Goal: Navigation & Orientation: Find specific page/section

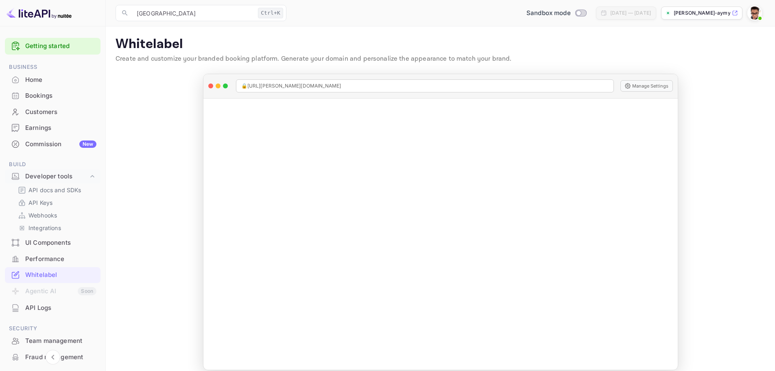
scroll to position [88, 0]
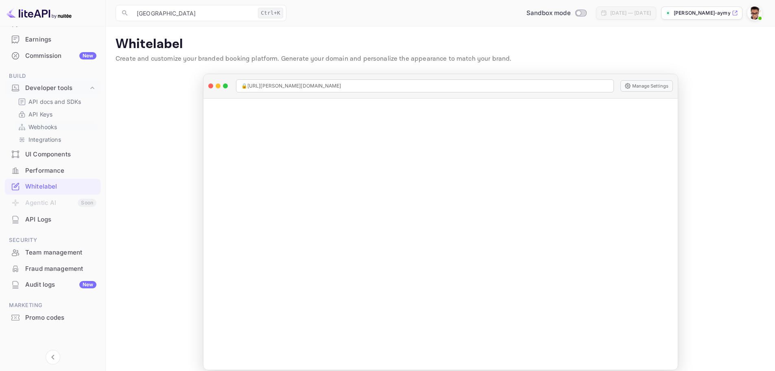
click at [48, 129] on p "Webhooks" at bounding box center [42, 126] width 28 height 9
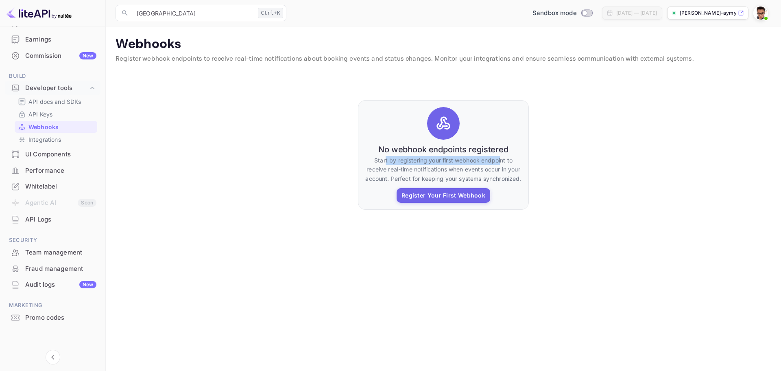
drag, startPoint x: 385, startPoint y: 161, endPoint x: 501, endPoint y: 161, distance: 116.8
click at [501, 161] on p "Start by registering your first webhook endpoint to receive real-time notificat…" at bounding box center [443, 169] width 157 height 27
click at [47, 112] on p "API Keys" at bounding box center [40, 114] width 24 height 9
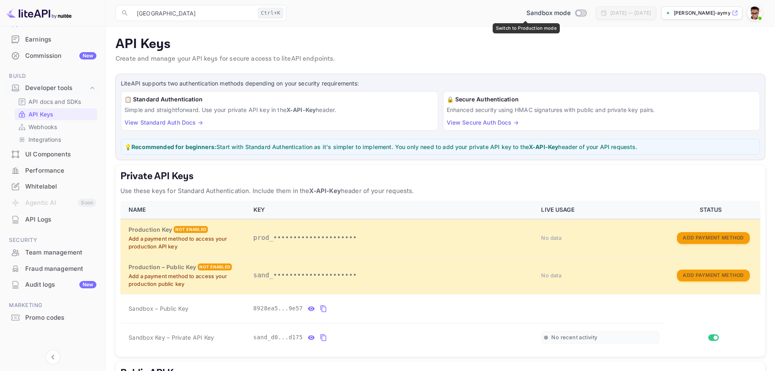
click at [571, 11] on input "Switch to Production mode" at bounding box center [579, 12] width 16 height 5
checkbox input "false"
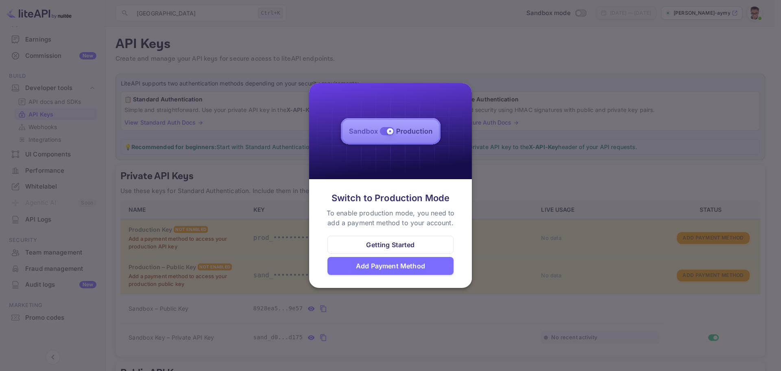
click at [554, 86] on div at bounding box center [390, 185] width 781 height 371
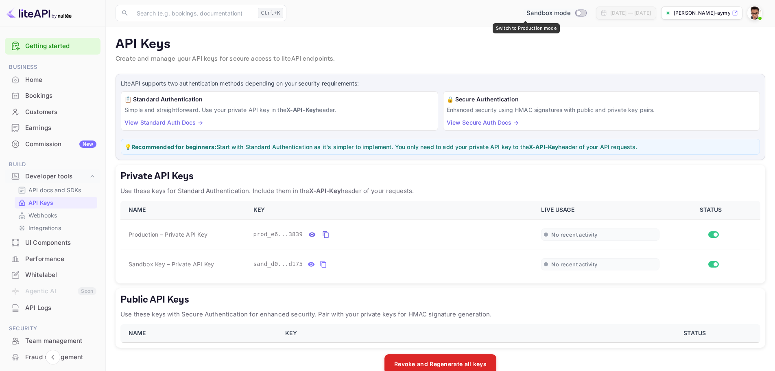
click at [571, 14] on input "Switch to Production mode" at bounding box center [579, 12] width 16 height 5
checkbox input "true"
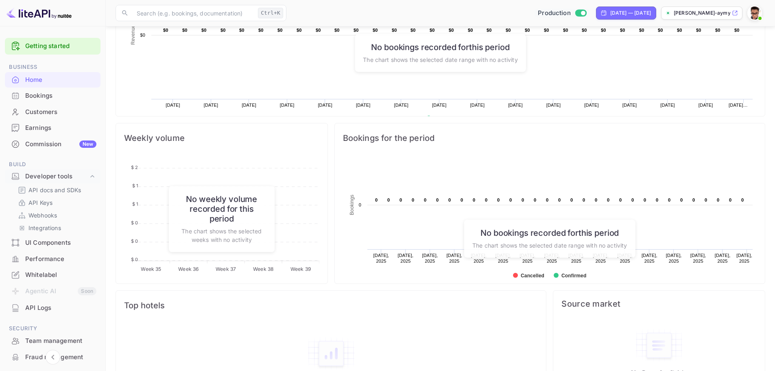
scroll to position [244, 0]
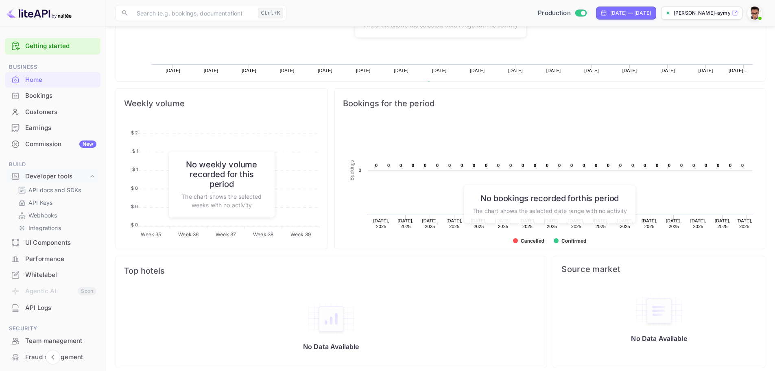
click at [38, 97] on div "Bookings" at bounding box center [60, 95] width 71 height 9
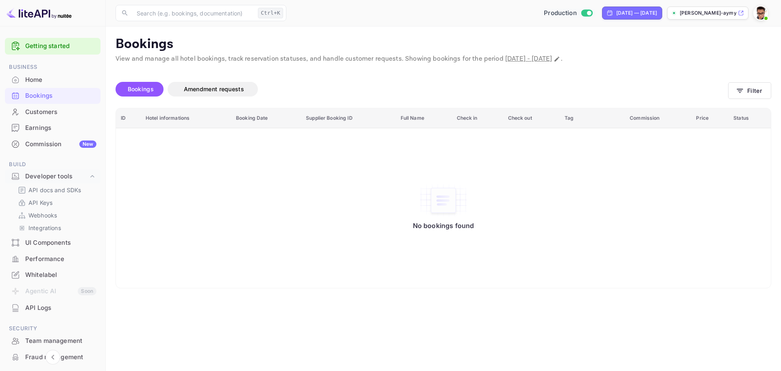
click at [36, 112] on div "Customers" at bounding box center [60, 111] width 71 height 9
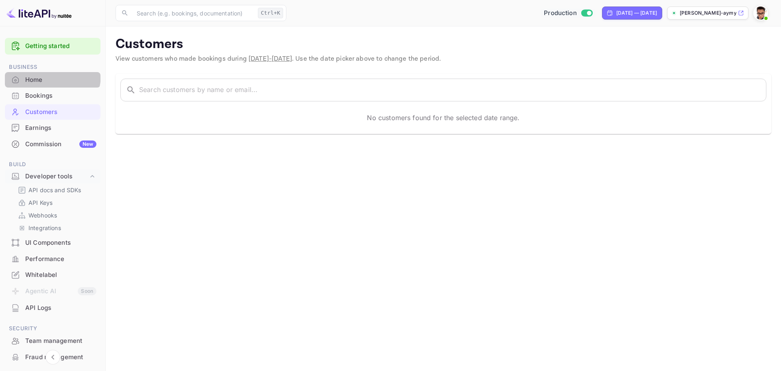
click at [44, 74] on div "Home" at bounding box center [53, 80] width 96 height 16
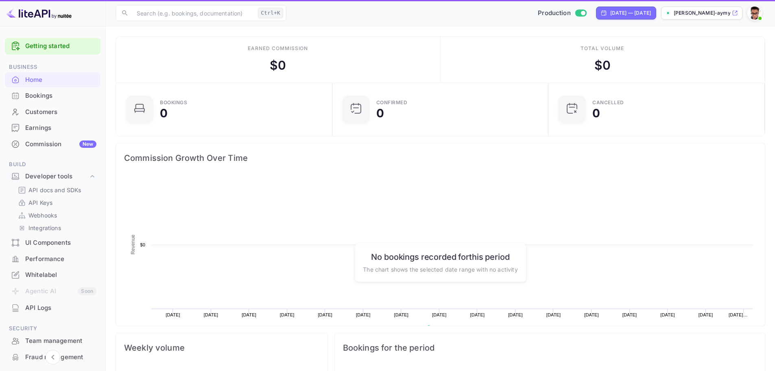
scroll to position [126, 205]
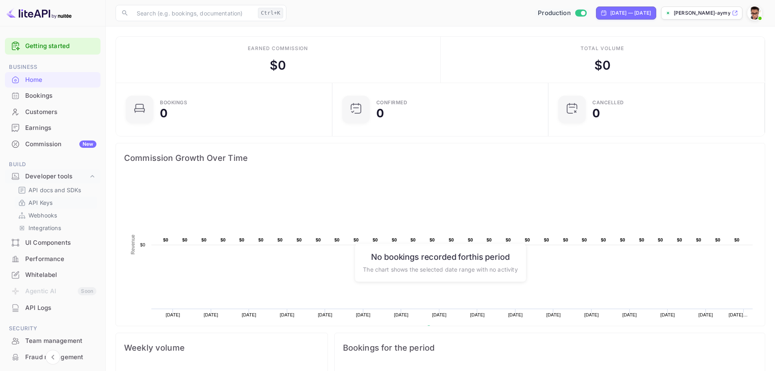
click at [44, 205] on p "API Keys" at bounding box center [40, 202] width 24 height 9
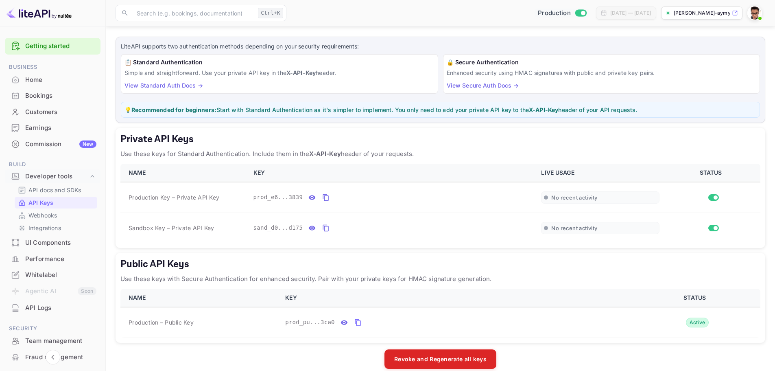
scroll to position [48, 0]
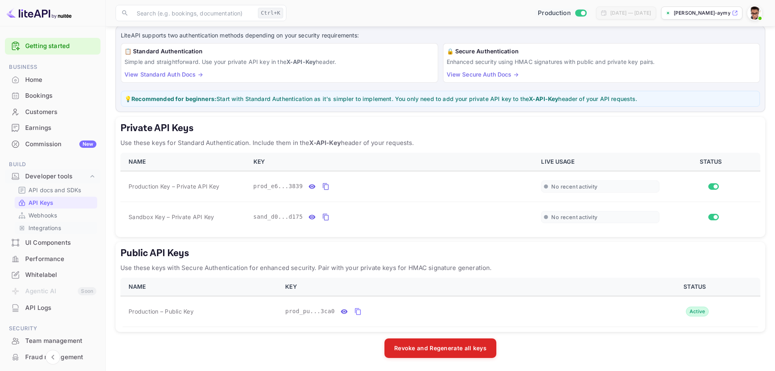
click at [51, 228] on p "Integrations" at bounding box center [44, 227] width 33 height 9
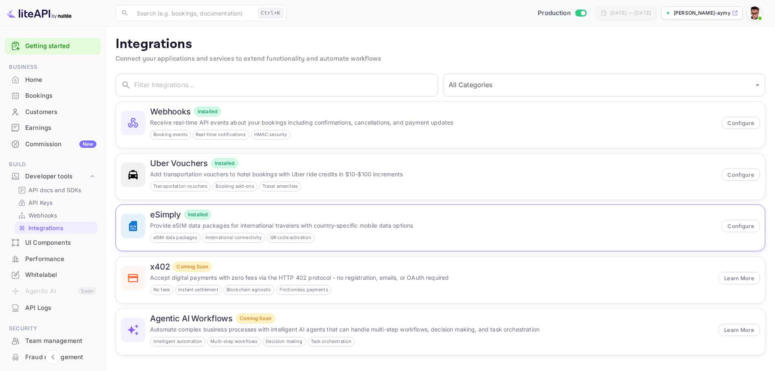
click at [389, 231] on div "eSimply Installed Provide eSIM data packages for international travelers with c…" at bounding box center [433, 226] width 567 height 33
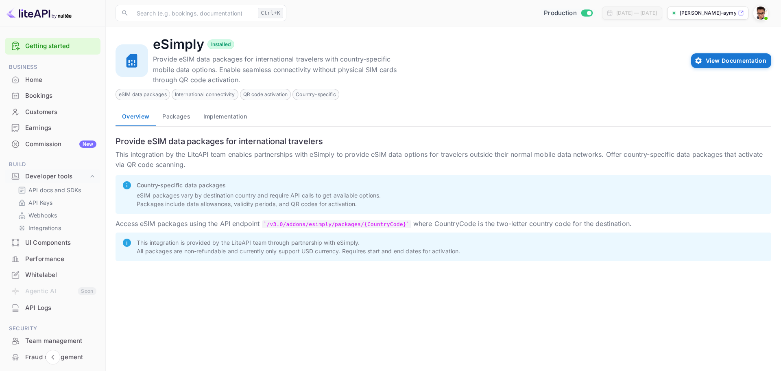
click at [174, 118] on button "Packages" at bounding box center [176, 117] width 41 height 20
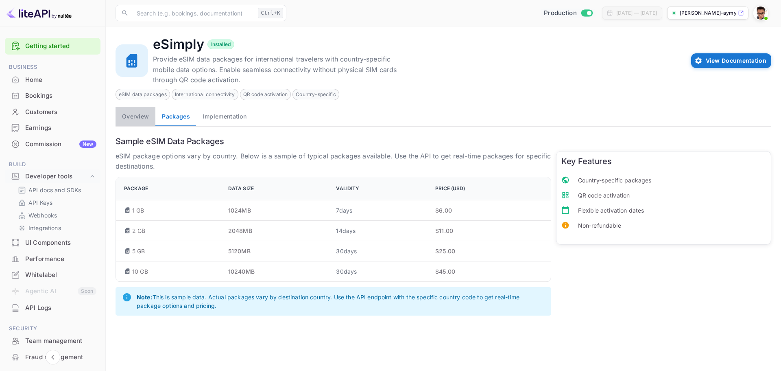
click at [147, 120] on button "Overview" at bounding box center [136, 117] width 40 height 20
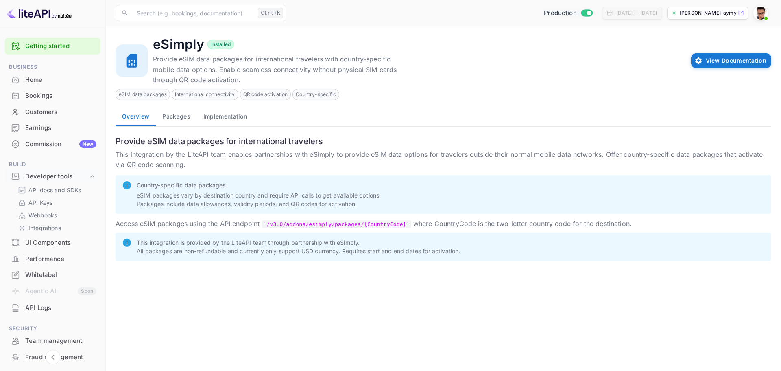
click at [213, 117] on button "Implementation" at bounding box center [225, 117] width 57 height 20
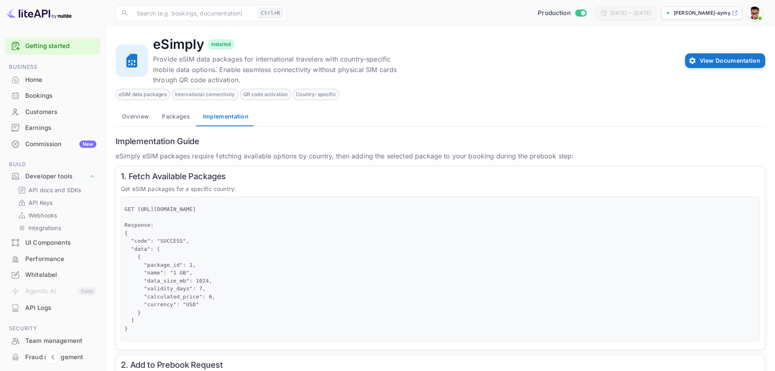
click at [145, 117] on button "Overview" at bounding box center [136, 117] width 40 height 20
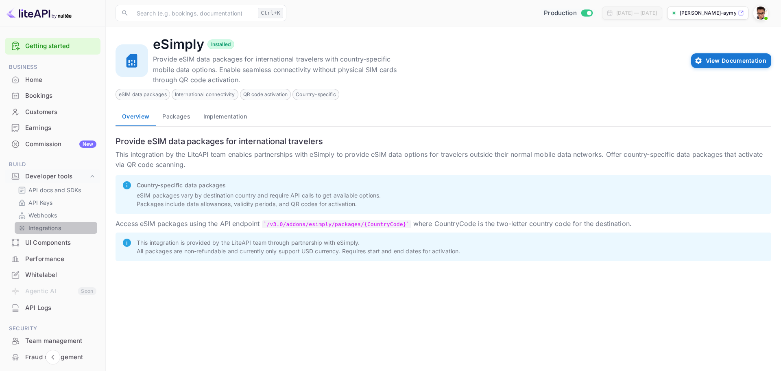
click at [61, 229] on p "Integrations" at bounding box center [44, 227] width 33 height 9
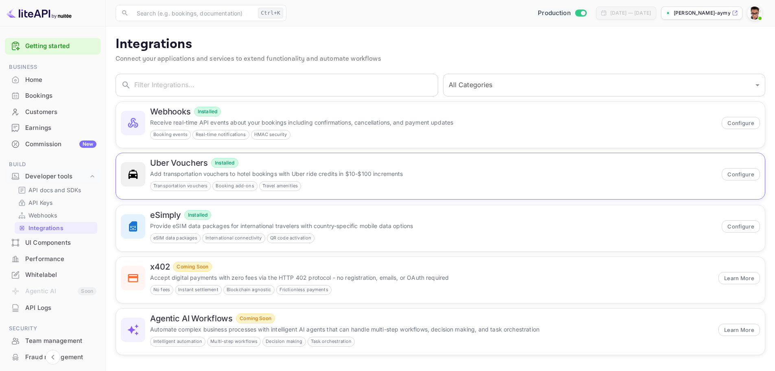
click at [357, 175] on p "Add transportation vouchers to hotel bookings with Uber ride credits in $10-$10…" at bounding box center [433, 173] width 567 height 9
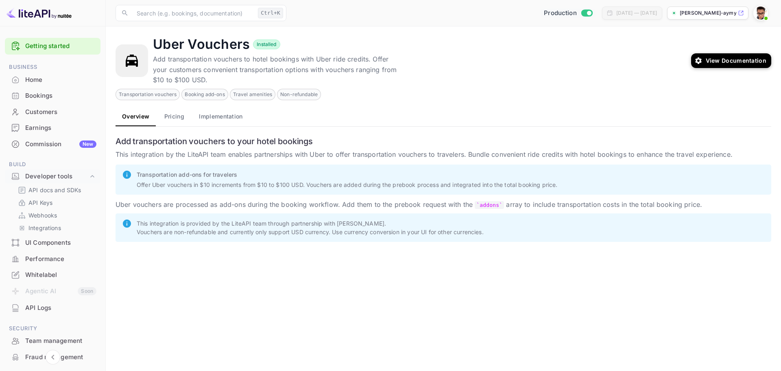
click at [47, 143] on div "Commission New" at bounding box center [60, 144] width 71 height 9
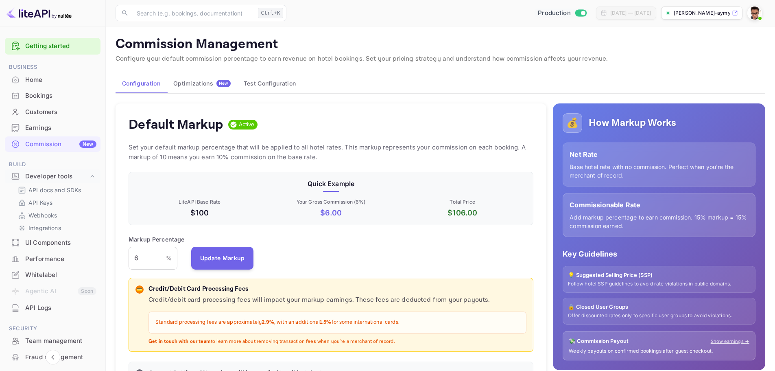
scroll to position [138, 399]
click at [194, 86] on div "Optimizations New" at bounding box center [201, 83] width 57 height 7
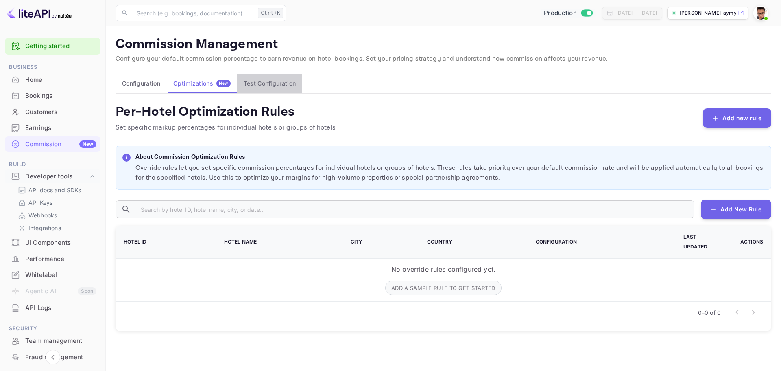
click at [273, 82] on button "Test Configuration" at bounding box center [269, 84] width 65 height 20
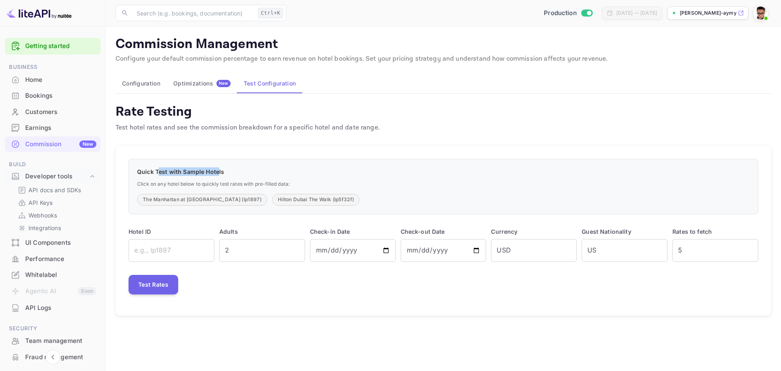
drag, startPoint x: 159, startPoint y: 171, endPoint x: 218, endPoint y: 171, distance: 59.0
click at [218, 171] on p "Quick Test with Sample Hotels" at bounding box center [443, 171] width 613 height 9
click at [214, 201] on button "The Manhattan at Times Square (lp1897)" at bounding box center [202, 200] width 130 height 12
type input "lp1897"
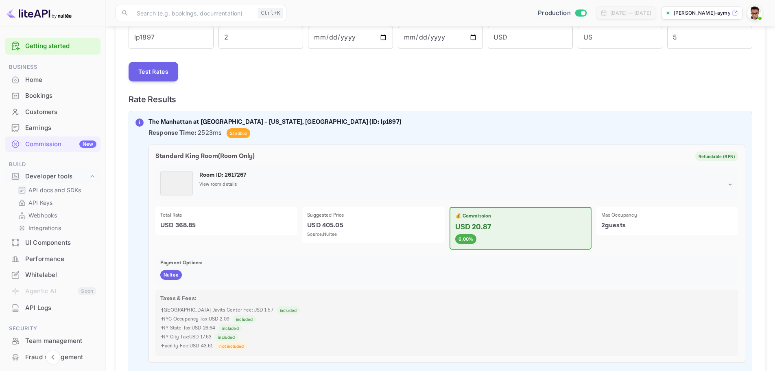
scroll to position [135, 0]
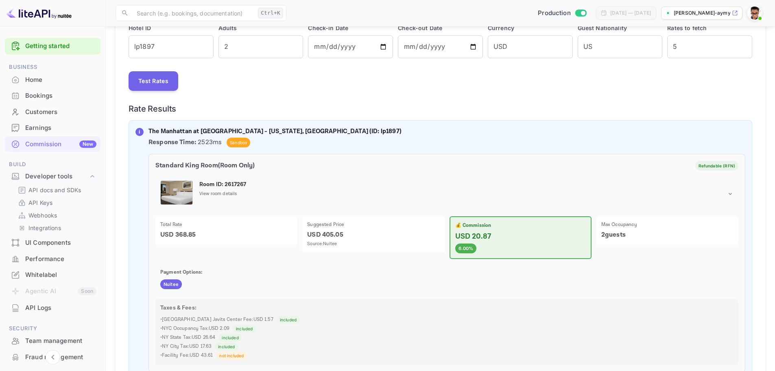
click at [59, 143] on div "Commission New" at bounding box center [60, 144] width 71 height 9
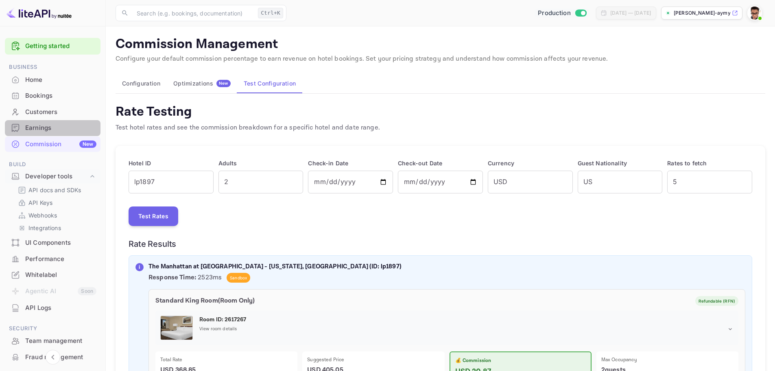
click at [57, 130] on div "Earnings" at bounding box center [60, 127] width 71 height 9
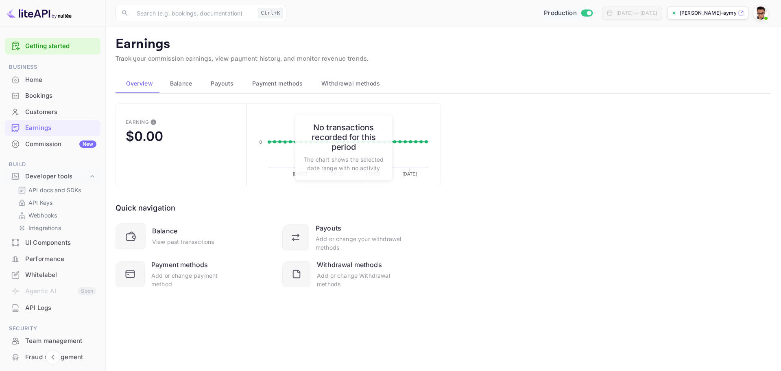
click at [259, 84] on span "Payment methods" at bounding box center [277, 84] width 51 height 10
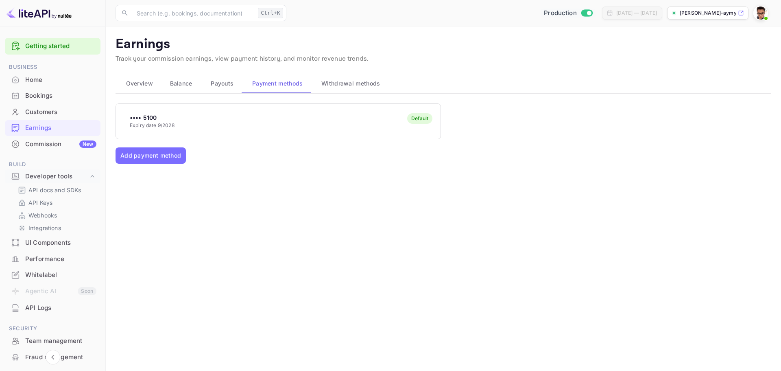
click at [342, 83] on span "Withdrawal methods" at bounding box center [350, 84] width 59 height 10
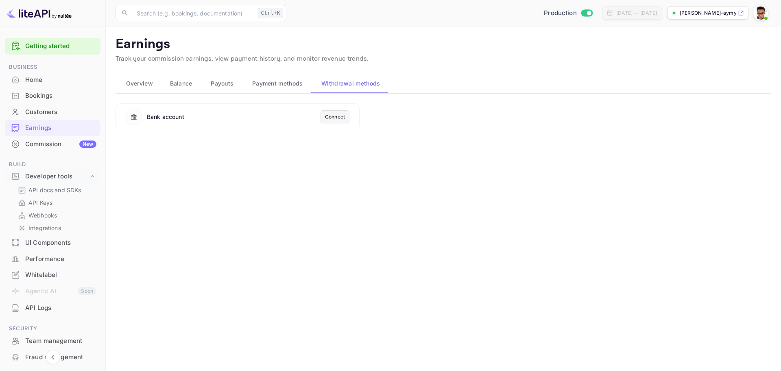
click at [340, 116] on div "Connect" at bounding box center [335, 116] width 20 height 7
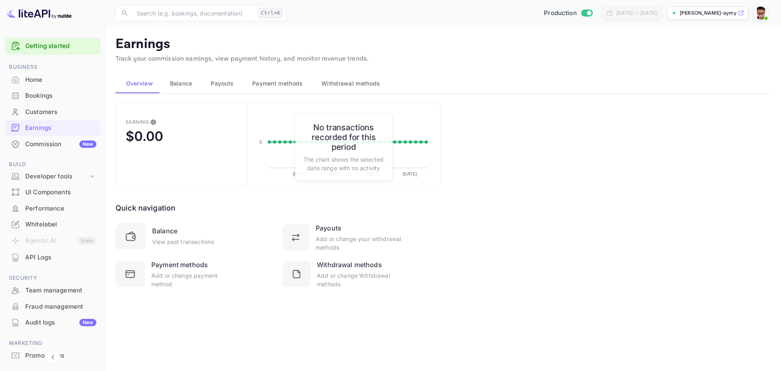
click at [226, 85] on span "Payouts" at bounding box center [222, 84] width 23 height 10
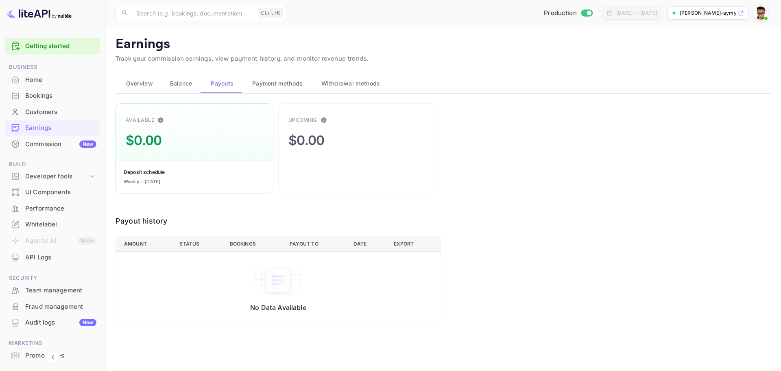
click at [139, 82] on span "Overview" at bounding box center [139, 84] width 27 height 10
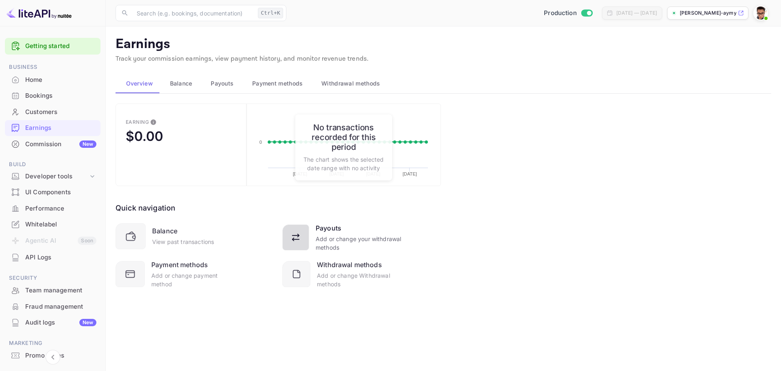
click at [334, 238] on div "Add or change your withdrawal methods" at bounding box center [359, 242] width 86 height 17
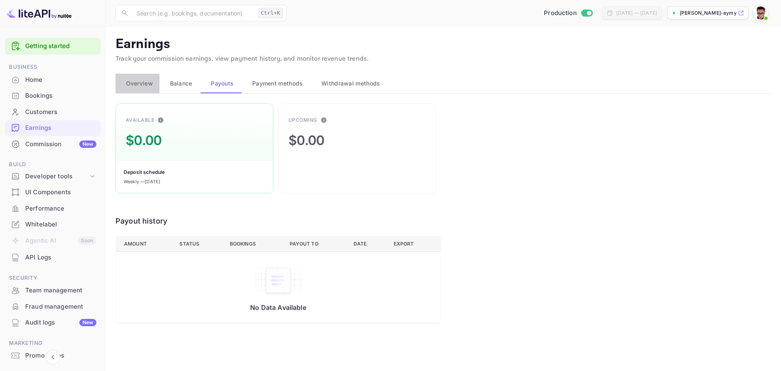
click at [145, 85] on span "Overview" at bounding box center [139, 84] width 27 height 10
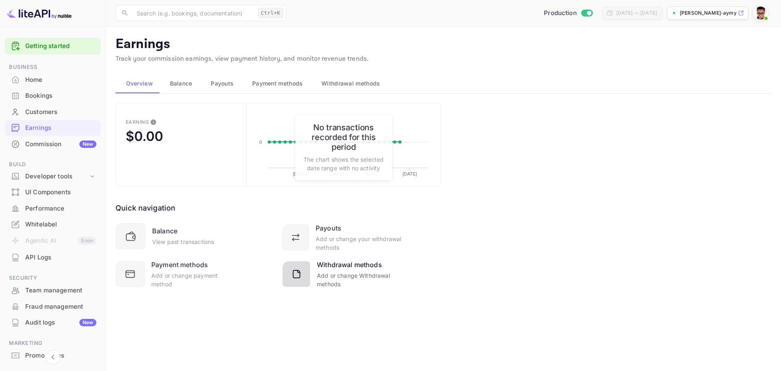
click at [333, 269] on div "Withdrawal methods" at bounding box center [349, 265] width 65 height 10
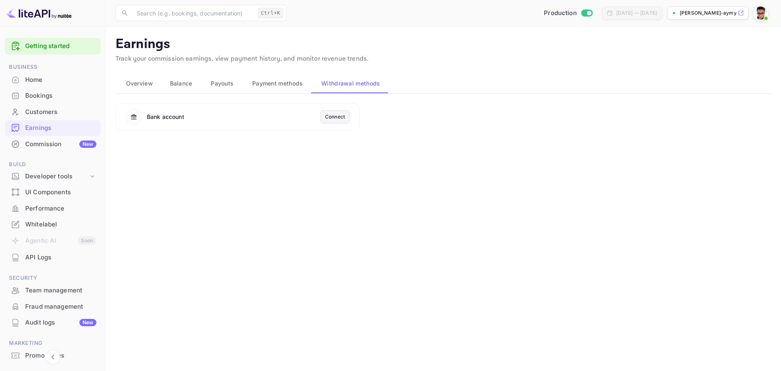
click at [336, 118] on div "Connect" at bounding box center [335, 116] width 20 height 7
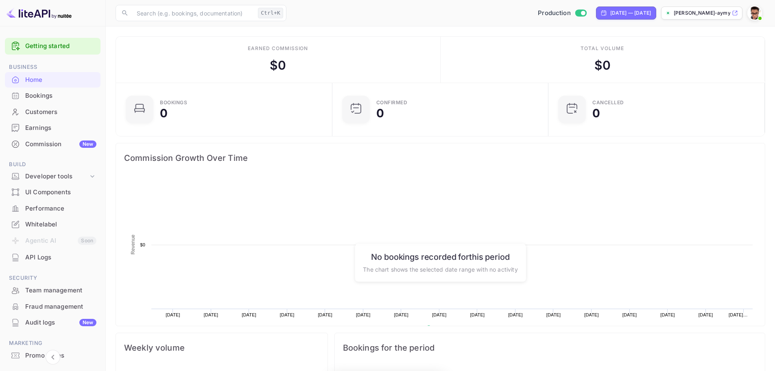
scroll to position [126, 205]
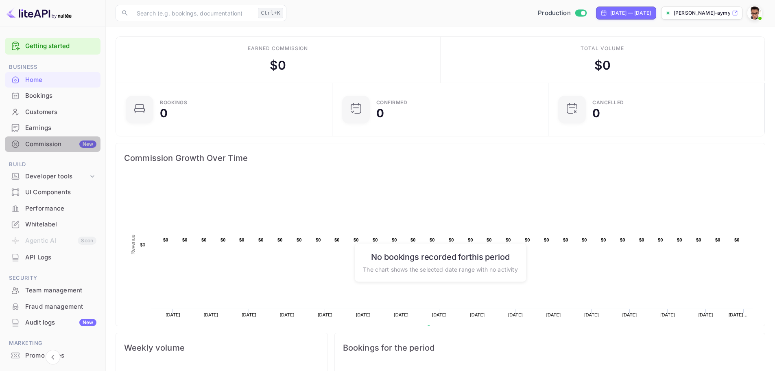
click at [55, 147] on div "Commission New" at bounding box center [60, 144] width 71 height 9
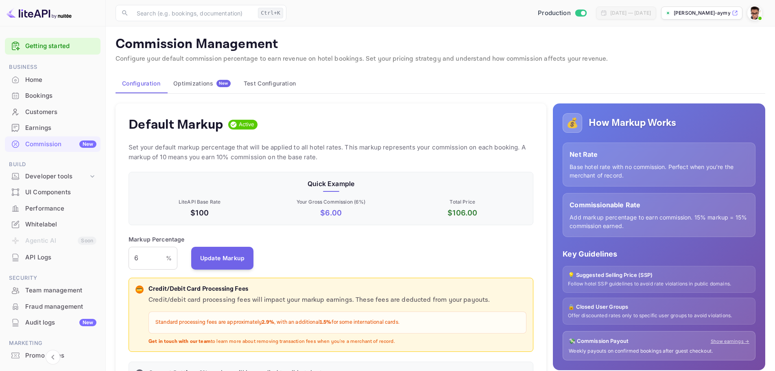
scroll to position [138, 399]
click at [206, 83] on div "Optimizations New" at bounding box center [201, 83] width 57 height 7
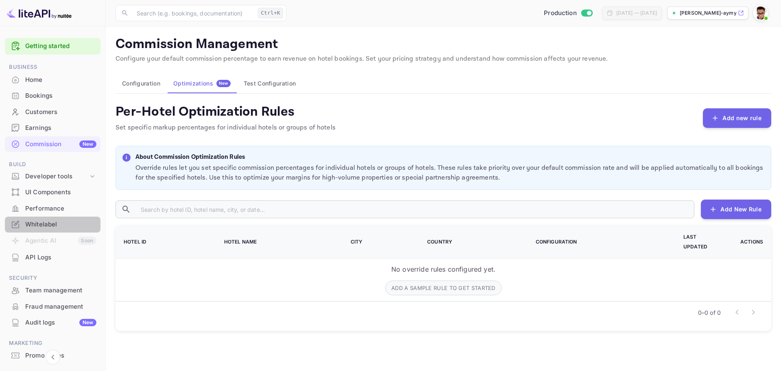
click at [52, 223] on div "Whitelabel" at bounding box center [60, 224] width 71 height 9
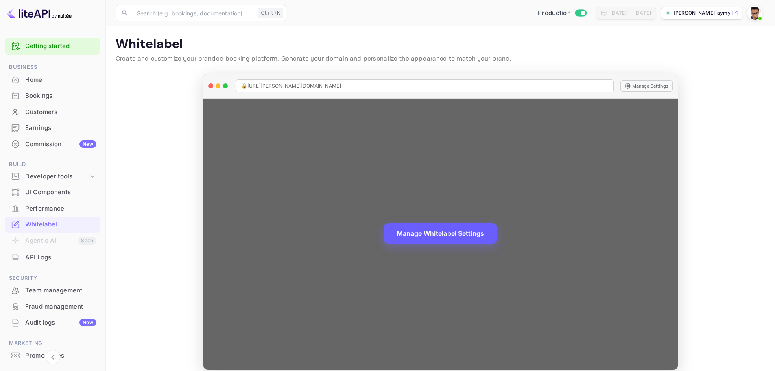
click at [459, 234] on button "Manage Whitelabel Settings" at bounding box center [441, 233] width 114 height 20
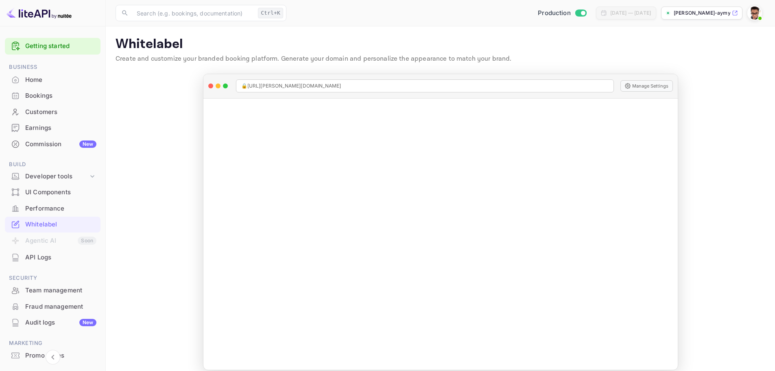
click at [64, 197] on div "UI Components" at bounding box center [53, 192] width 96 height 16
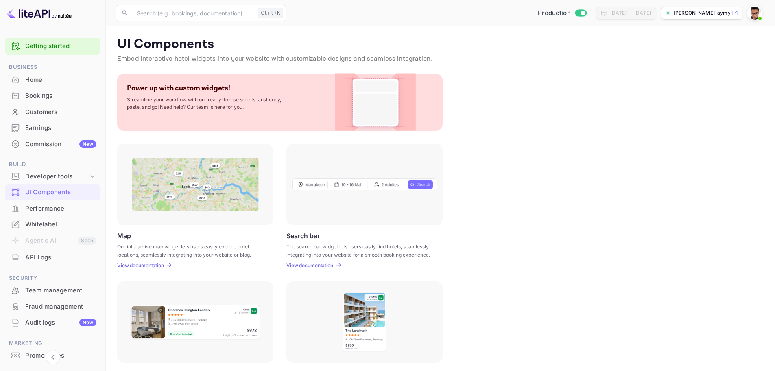
click at [151, 266] on p "View documentation" at bounding box center [140, 265] width 47 height 6
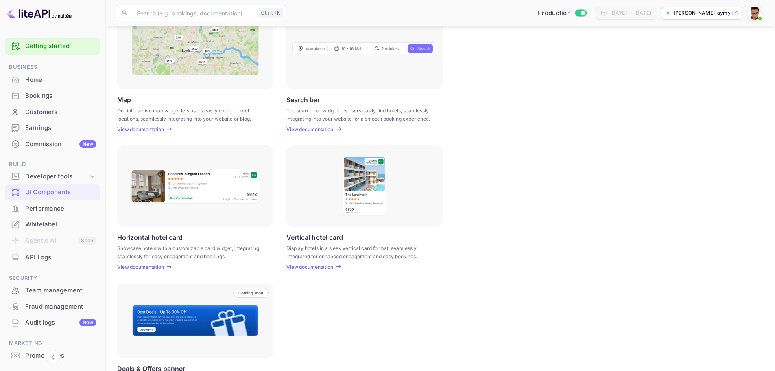
scroll to position [81, 0]
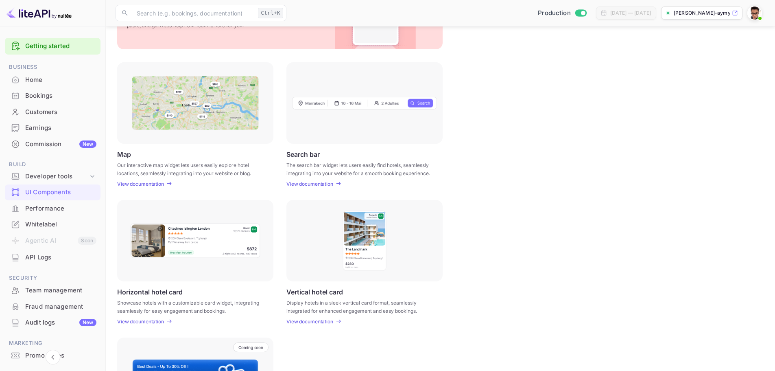
click at [376, 113] on div at bounding box center [364, 102] width 156 height 81
